Goal: Transaction & Acquisition: Download file/media

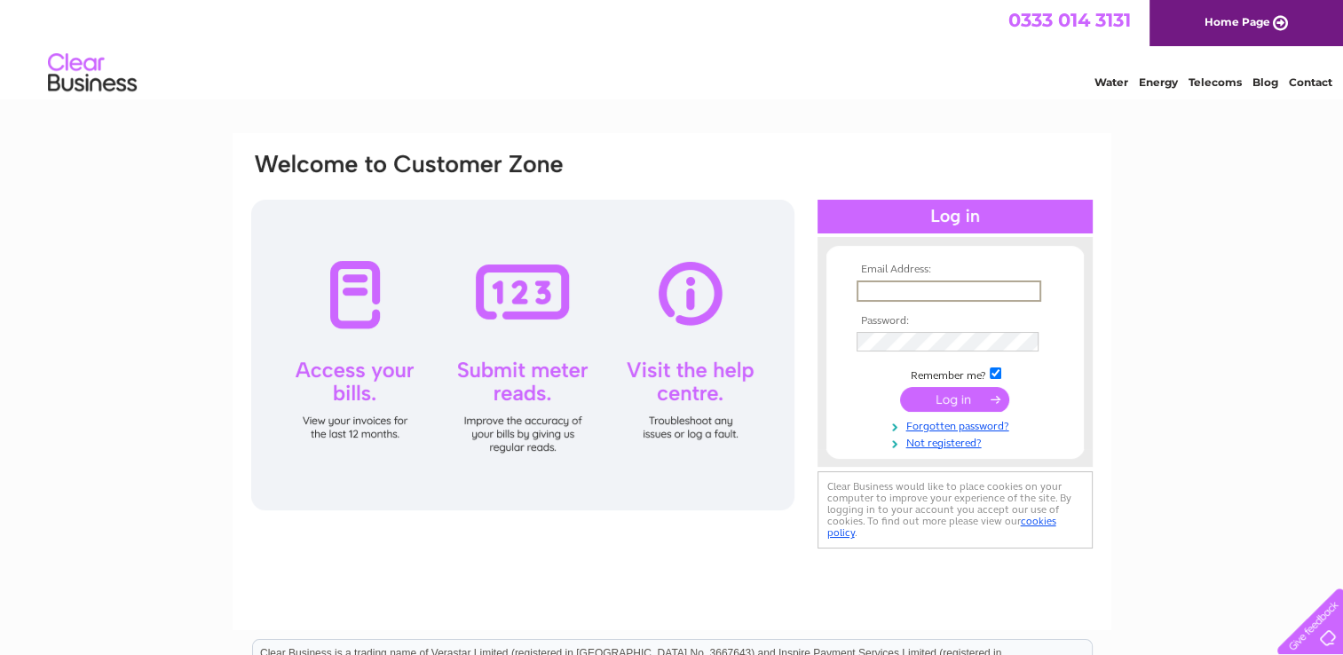
click at [915, 297] on input "text" at bounding box center [949, 291] width 185 height 21
type input "evolve.hair@btconnect.com"
click at [945, 330] on td at bounding box center [955, 340] width 206 height 28
click at [969, 396] on input "submit" at bounding box center [954, 398] width 109 height 25
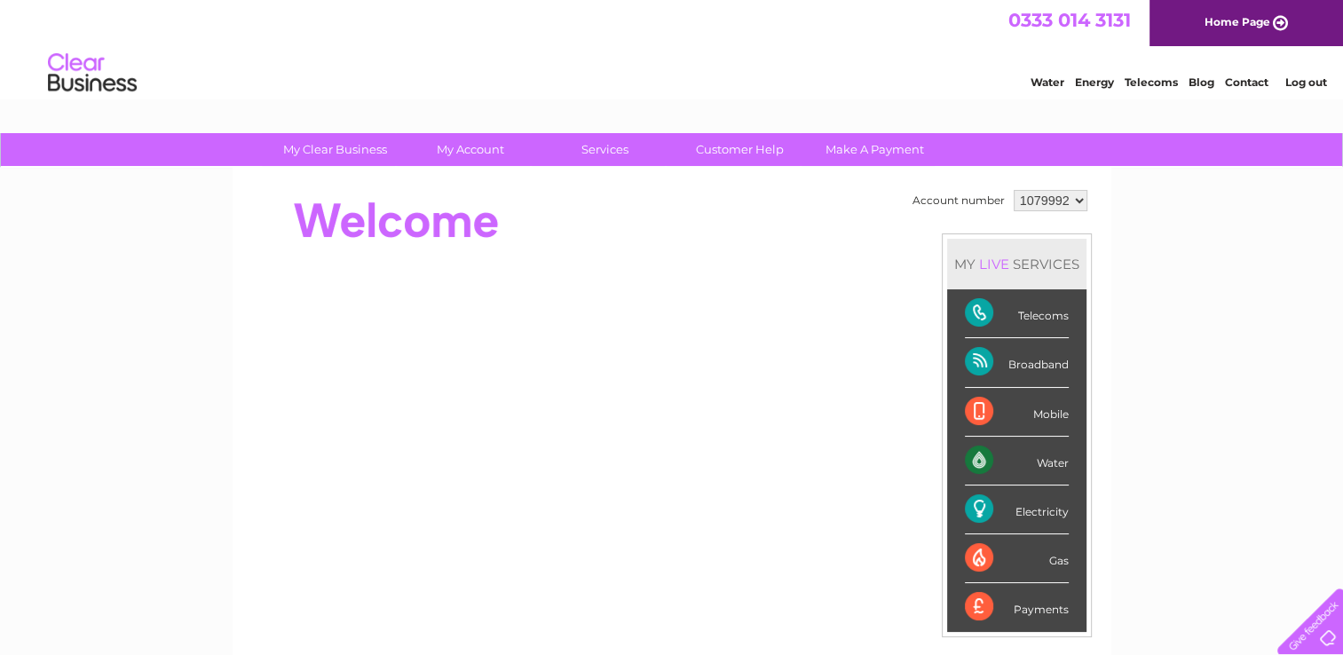
click at [1059, 506] on div "Electricity" at bounding box center [1017, 510] width 104 height 49
click at [1012, 265] on div "MY LIVE SERVICES" at bounding box center [1016, 264] width 139 height 51
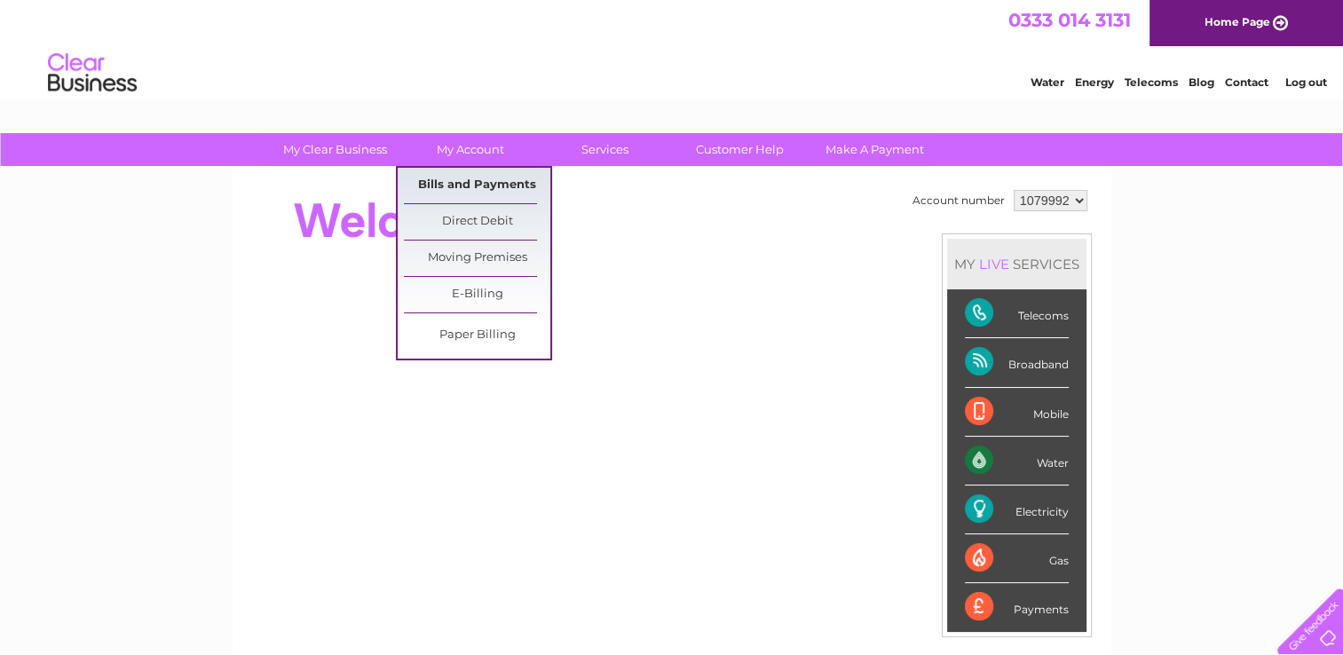
click at [501, 172] on link "Bills and Payments" at bounding box center [477, 186] width 146 height 36
click at [503, 186] on link "Bills and Payments" at bounding box center [477, 186] width 146 height 36
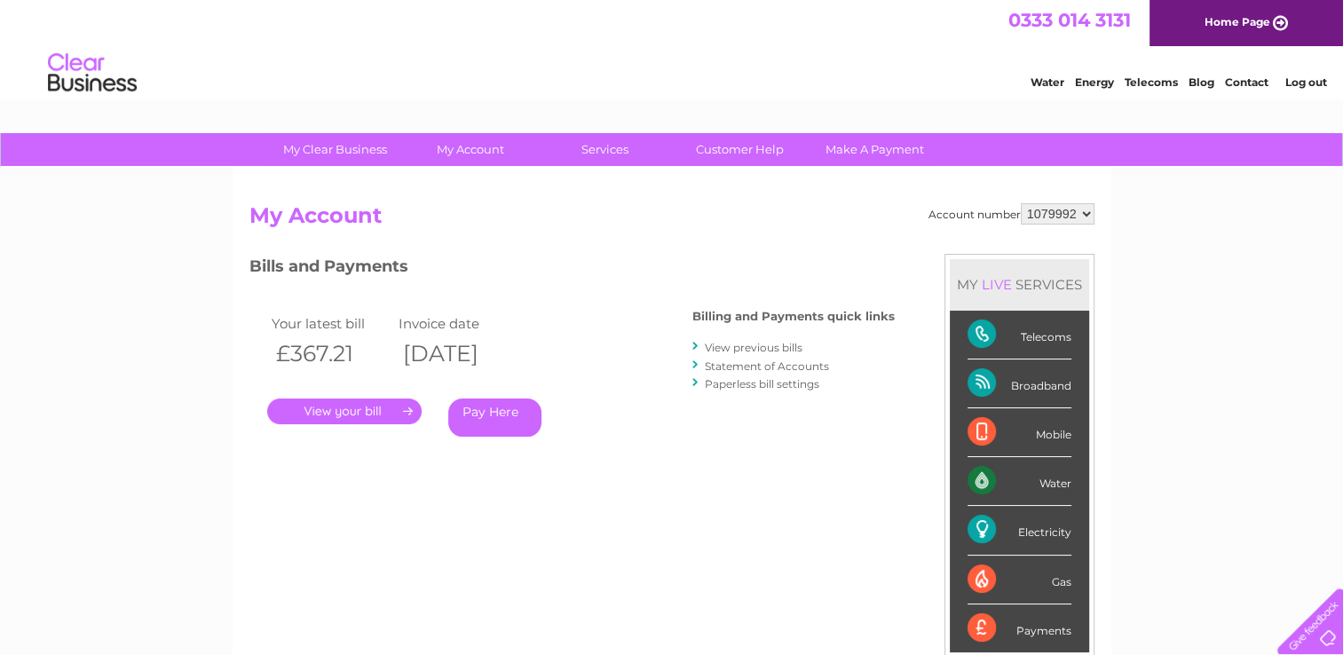
click at [409, 407] on link "." at bounding box center [344, 412] width 154 height 26
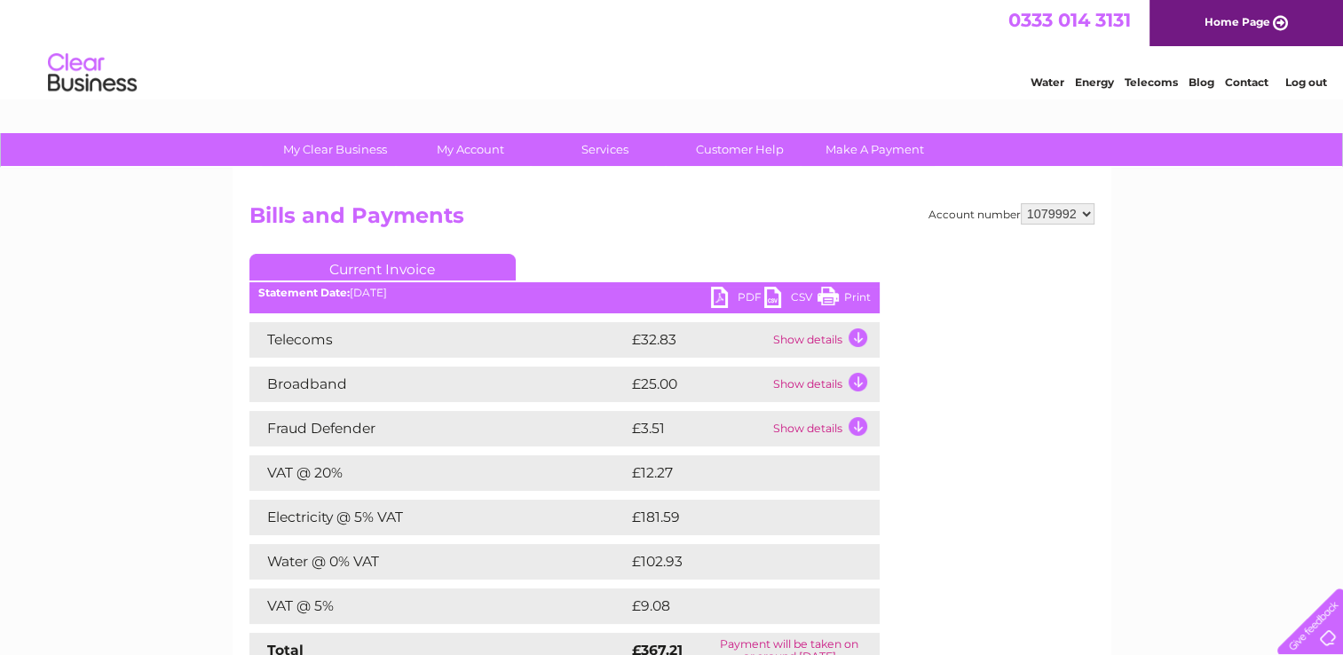
scroll to position [89, 0]
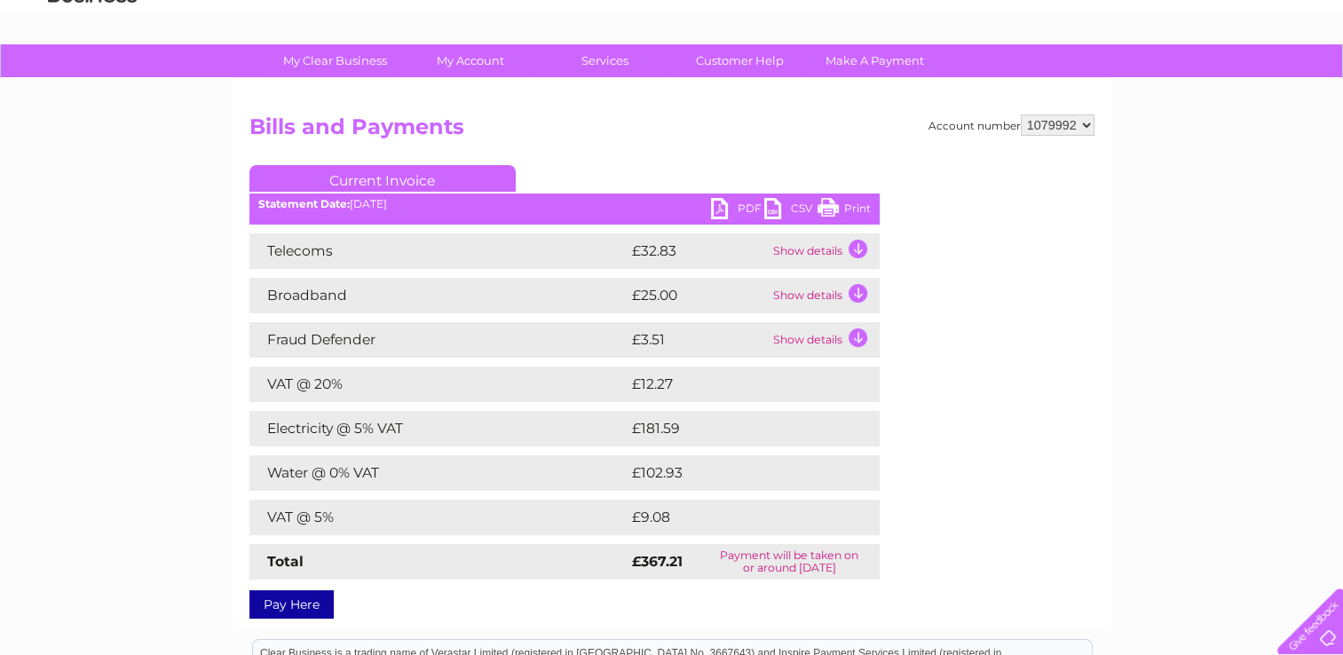
click at [662, 434] on td "£181.59" at bounding box center [737, 429] width 218 height 36
click at [320, 428] on td "Electricity @ 5% VAT" at bounding box center [438, 429] width 378 height 36
click at [723, 206] on link "PDF" at bounding box center [737, 211] width 53 height 26
